Goal: Task Accomplishment & Management: Manage account settings

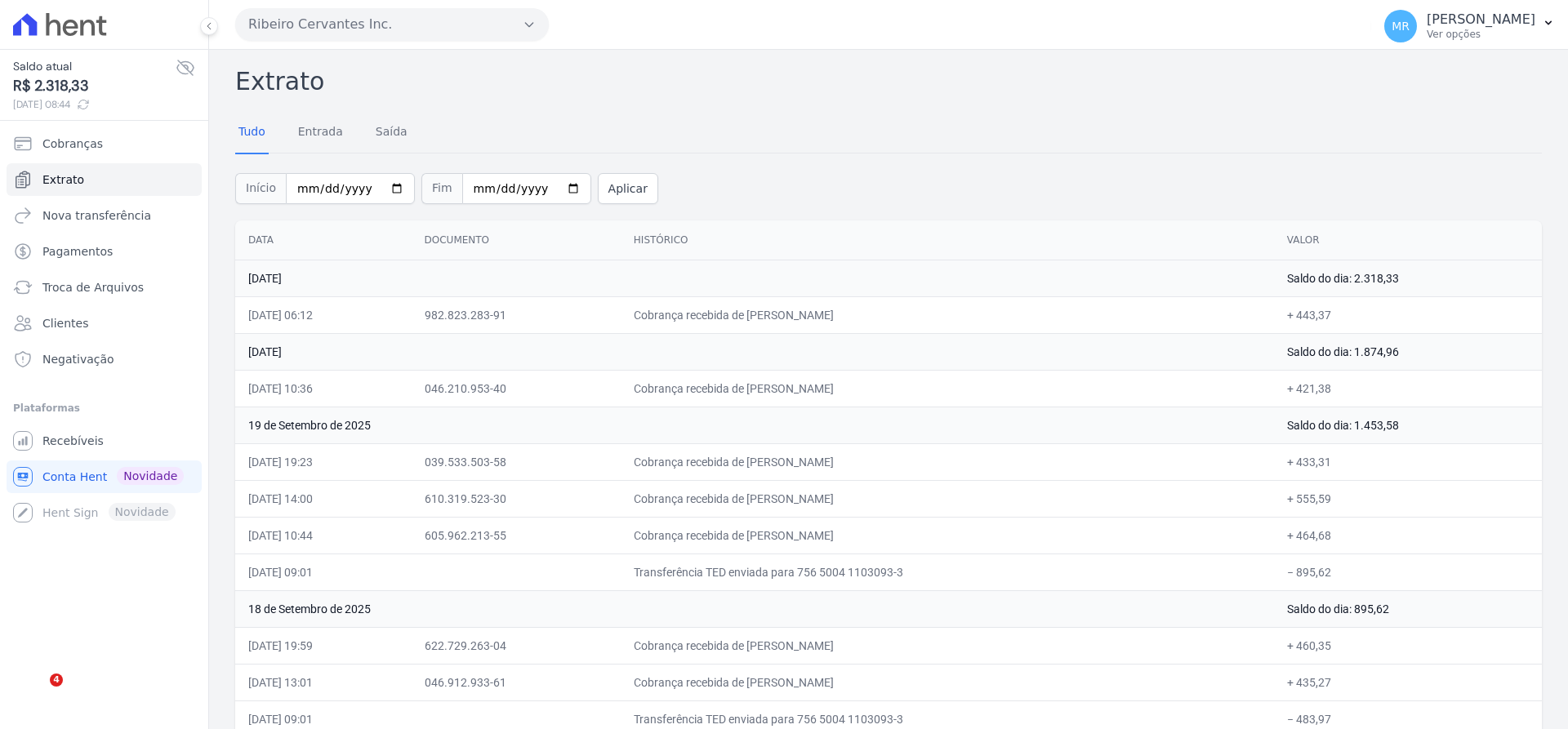
click at [90, 103] on icon at bounding box center [83, 104] width 13 height 13
click at [89, 103] on icon at bounding box center [81, 104] width 13 height 13
click at [79, 181] on link "Extrato" at bounding box center [105, 179] width 195 height 33
